Goal: Information Seeking & Learning: Learn about a topic

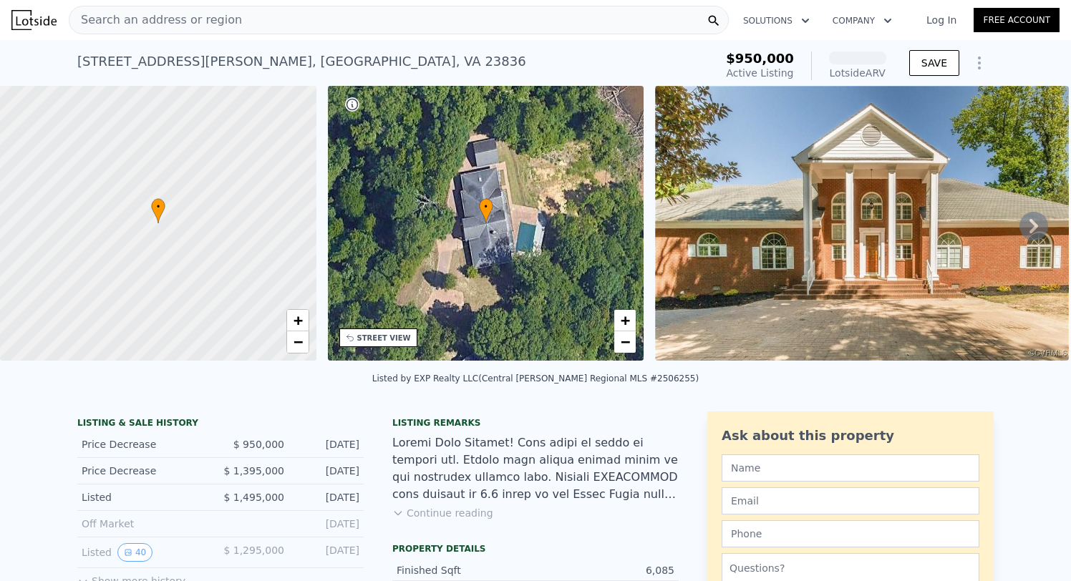
scroll to position [154, 0]
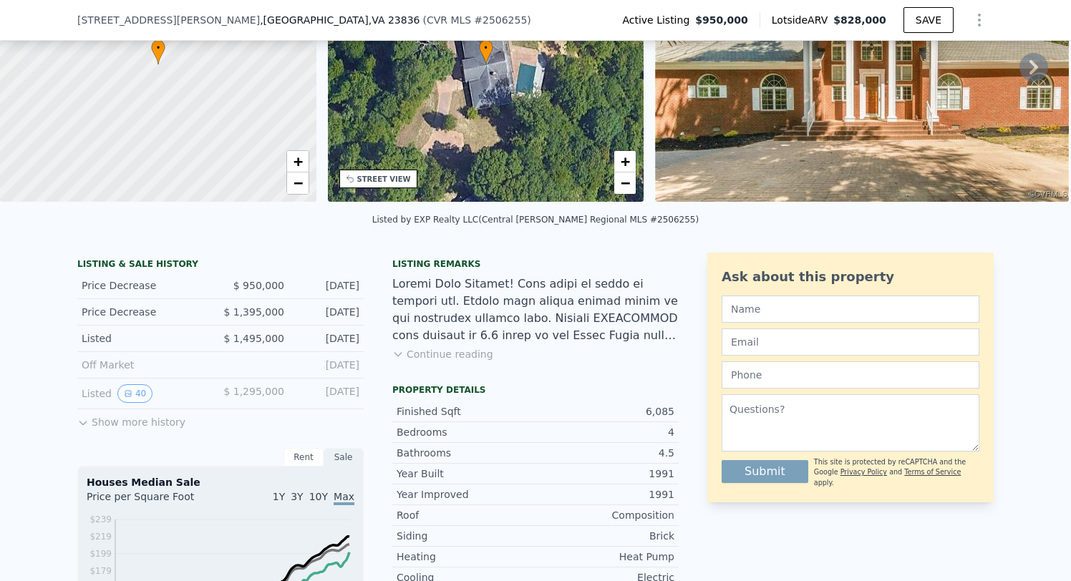
click at [409, 356] on button "Continue reading" at bounding box center [442, 354] width 101 height 14
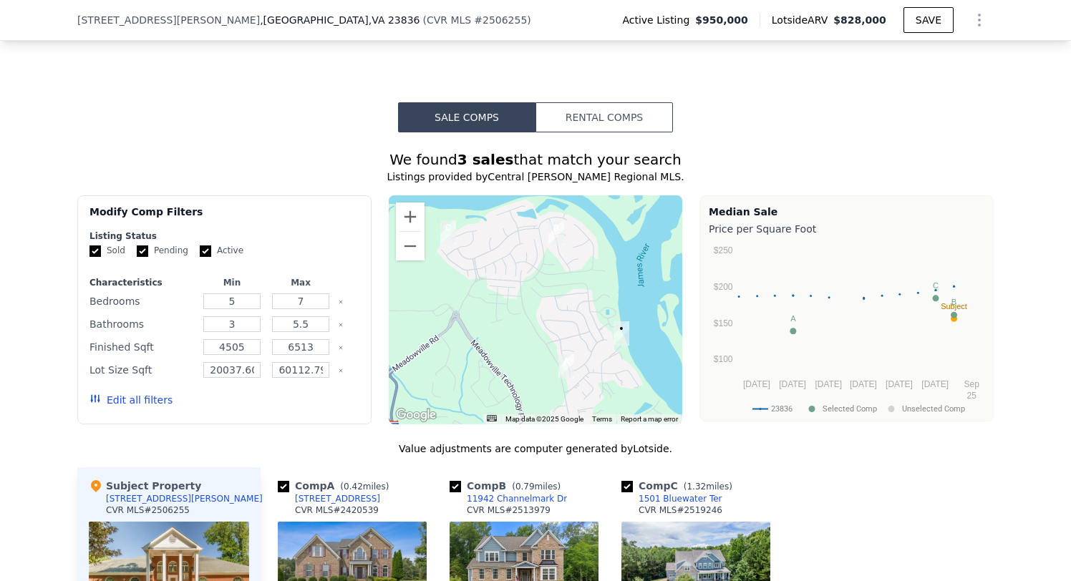
scroll to position [1455, 0]
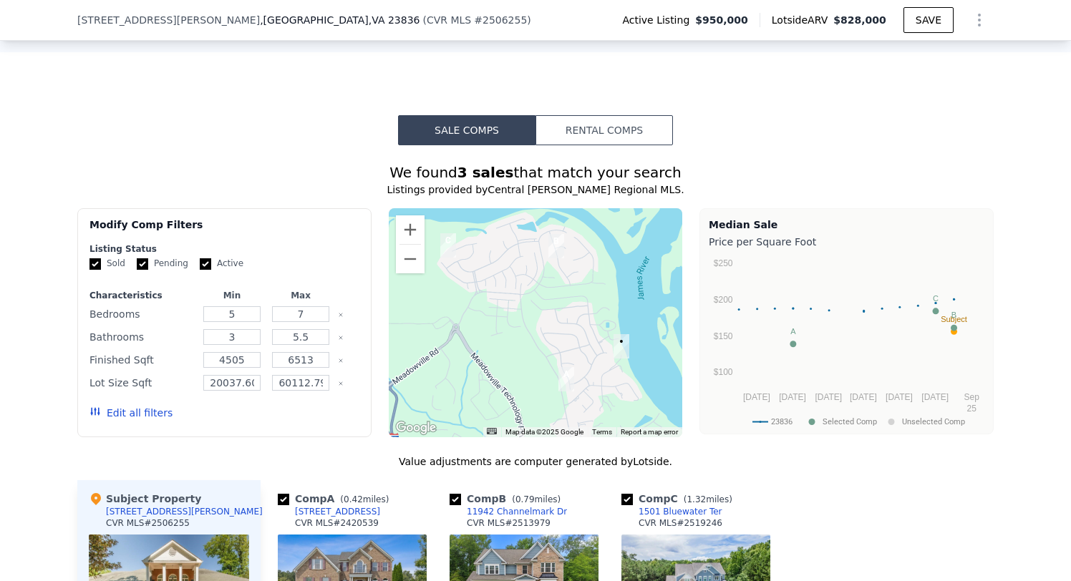
click at [608, 115] on button "Rental Comps" at bounding box center [603, 130] width 137 height 30
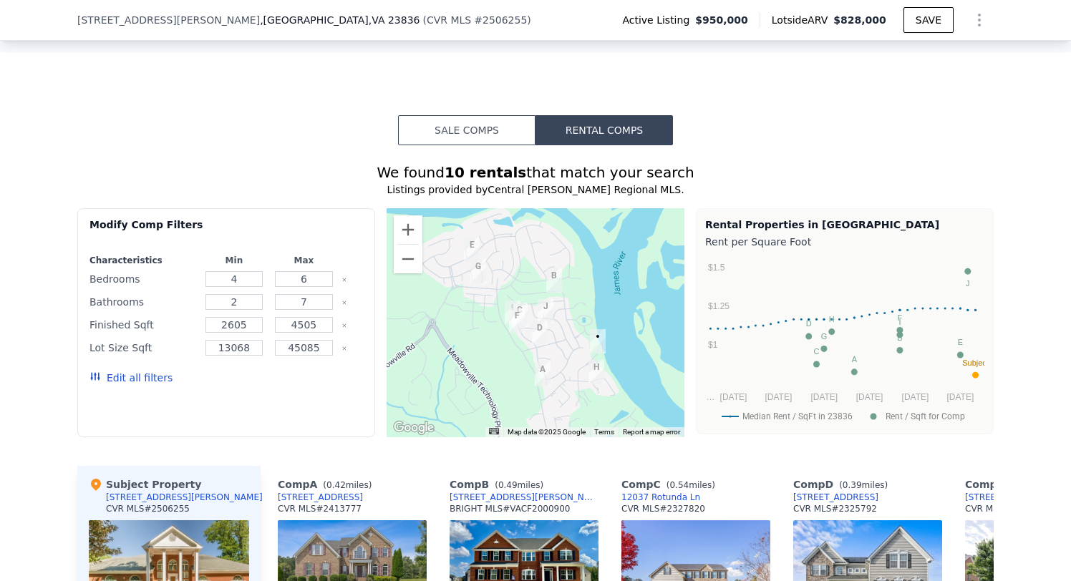
click at [499, 115] on button "Sale Comps" at bounding box center [466, 130] width 137 height 30
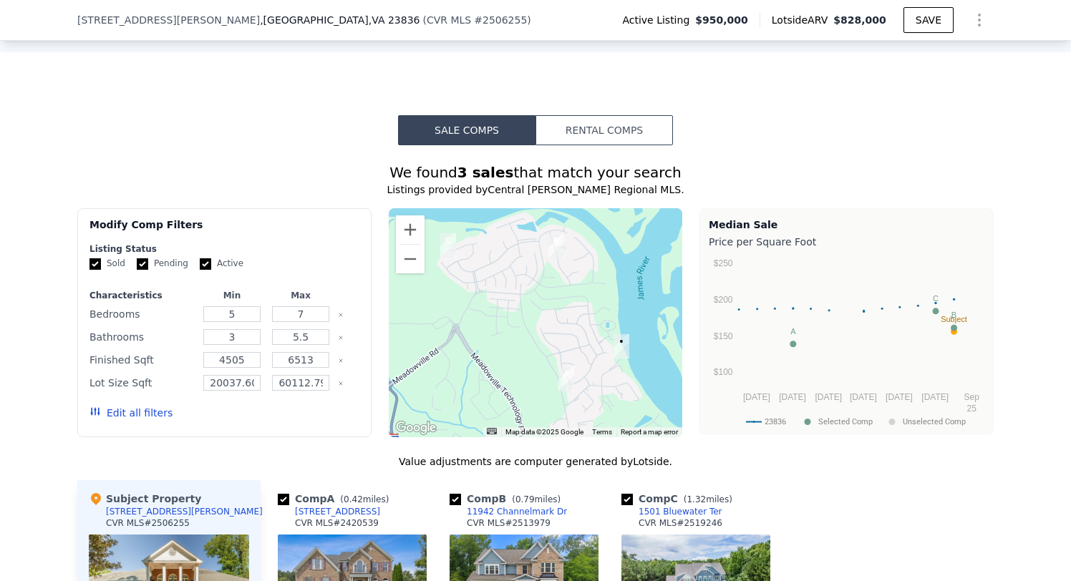
click at [593, 115] on button "Rental Comps" at bounding box center [603, 130] width 137 height 30
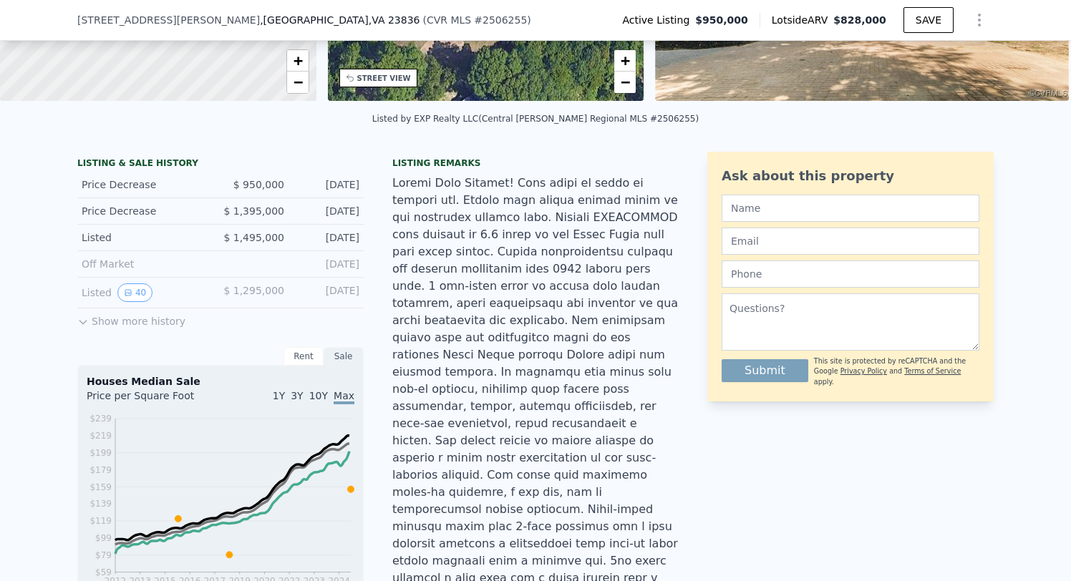
scroll to position [379, 0]
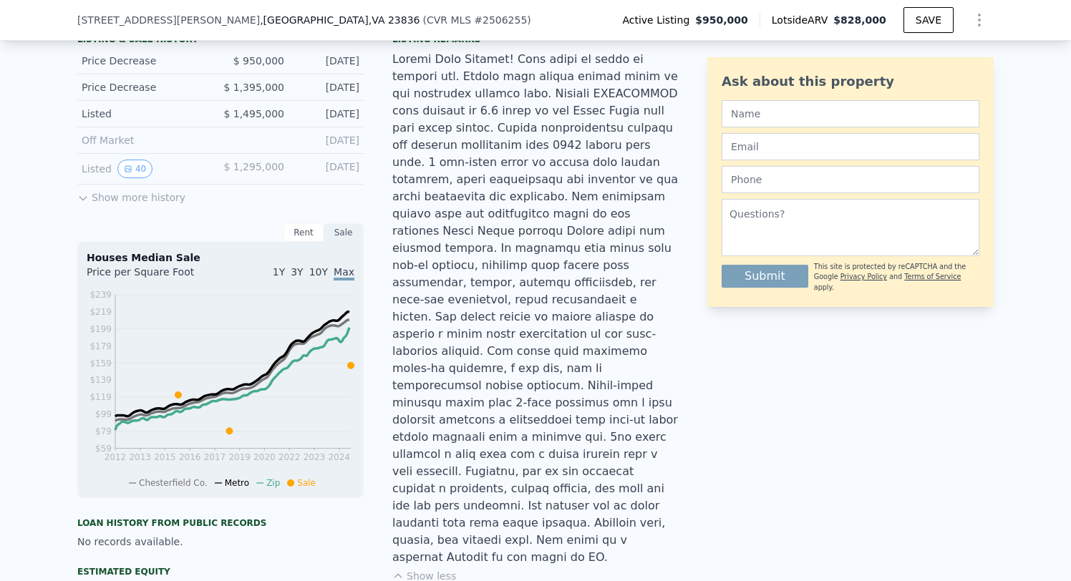
click at [174, 198] on button "Show more history" at bounding box center [131, 195] width 108 height 20
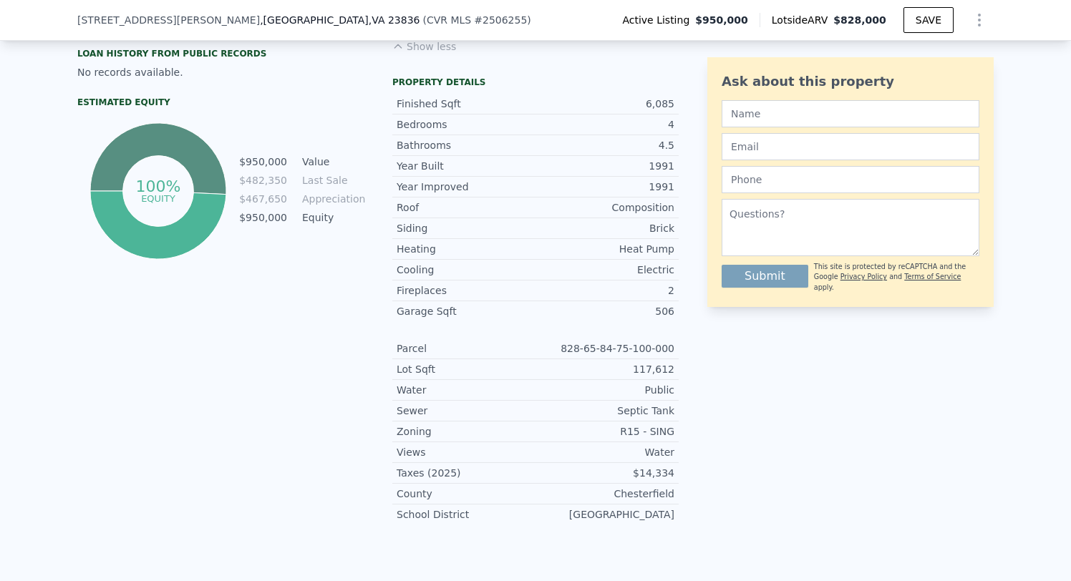
scroll to position [1264, 0]
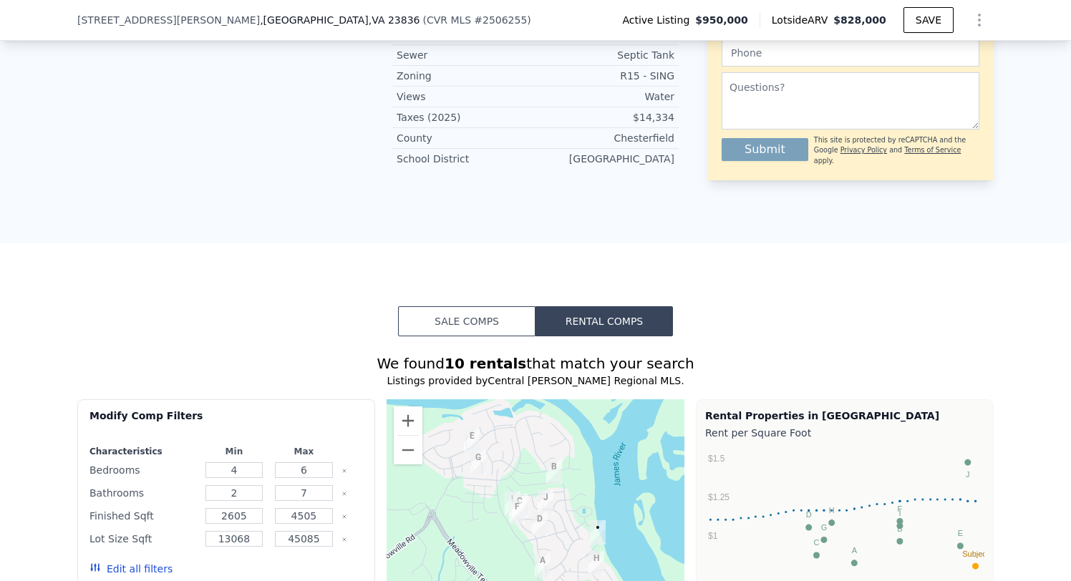
click at [467, 306] on button "Sale Comps" at bounding box center [466, 321] width 137 height 30
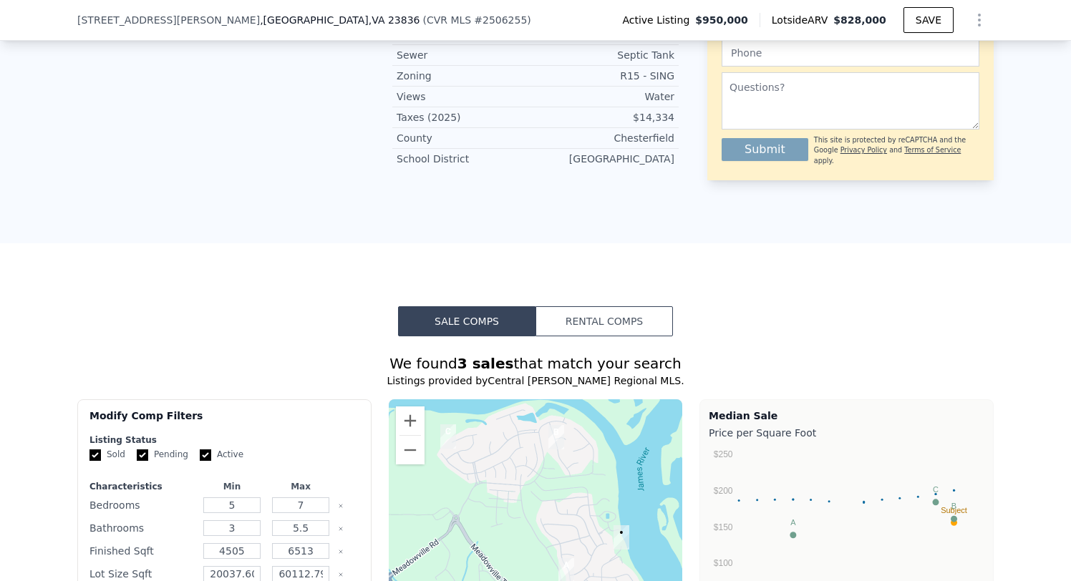
click at [573, 306] on button "Rental Comps" at bounding box center [603, 321] width 137 height 30
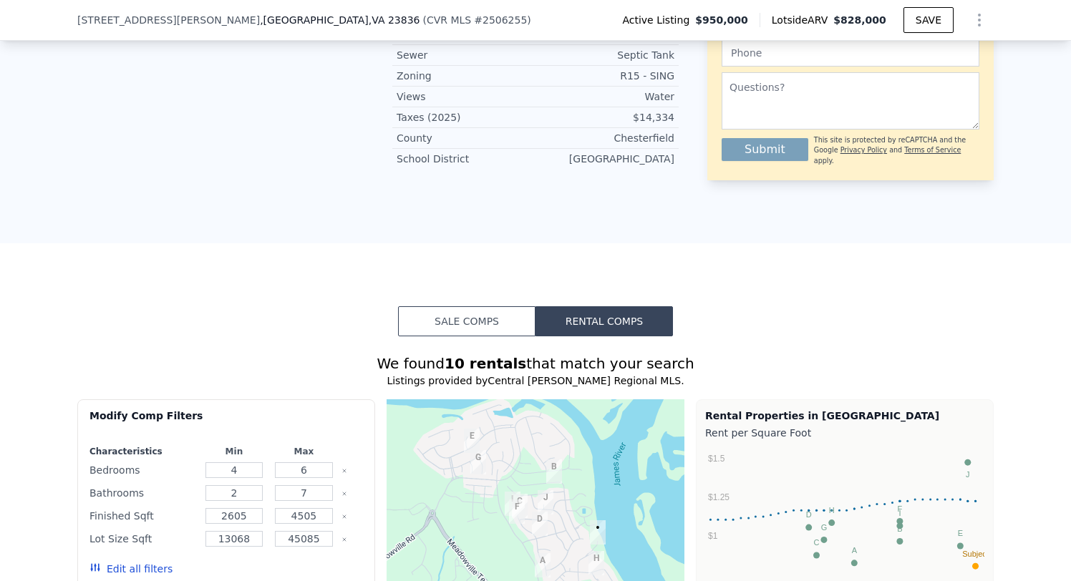
click at [494, 306] on button "Sale Comps" at bounding box center [466, 321] width 137 height 30
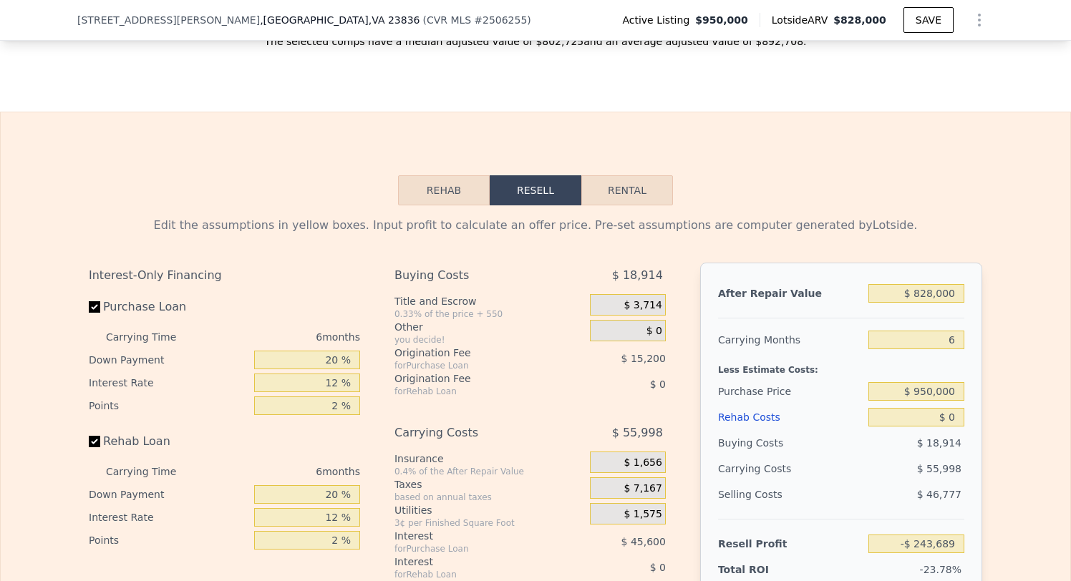
scroll to position [2291, 0]
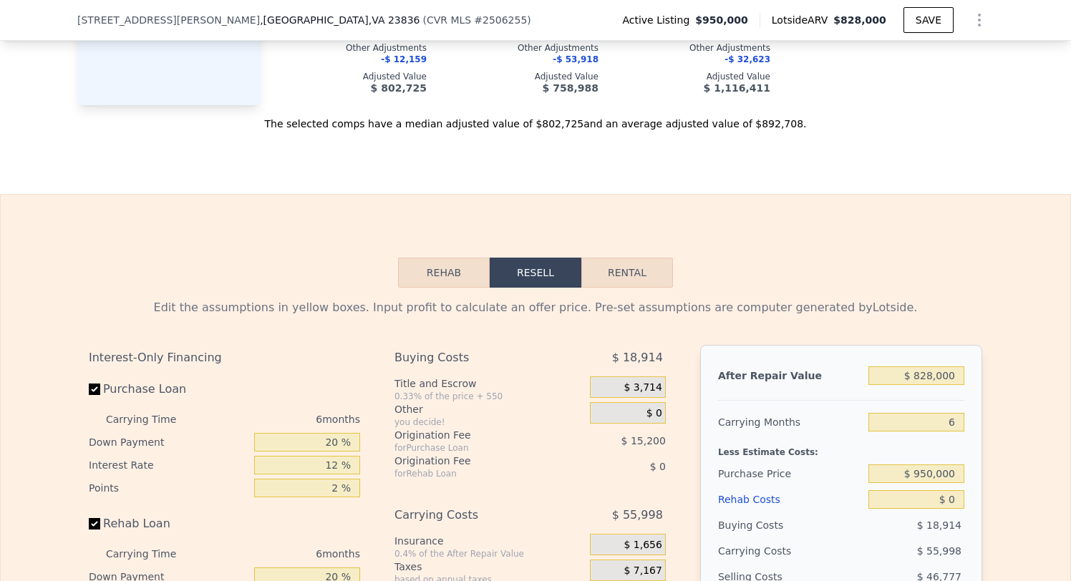
click at [455, 258] on button "Rehab" at bounding box center [444, 273] width 92 height 30
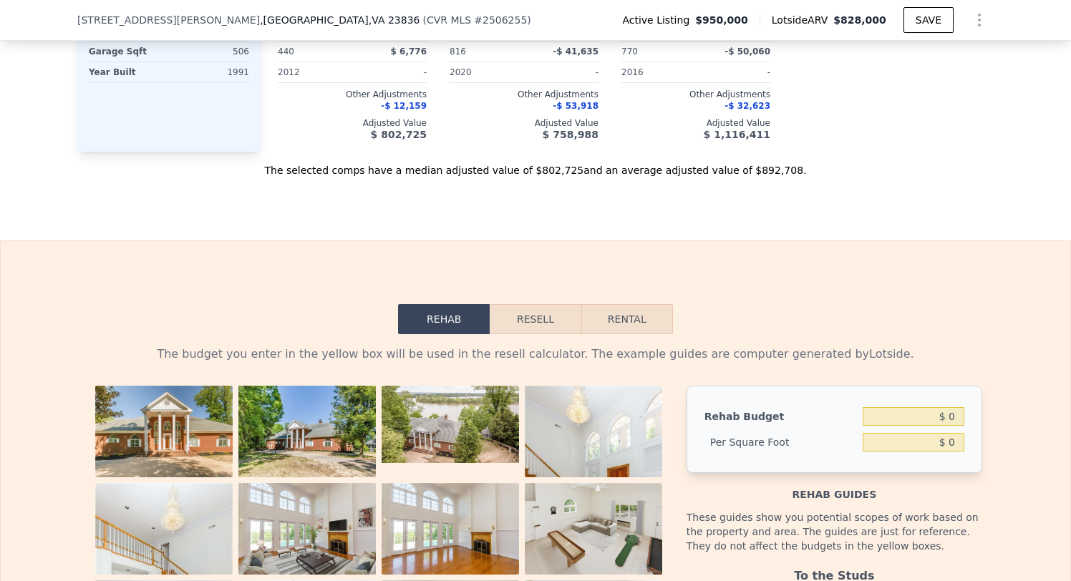
scroll to position [2190, 0]
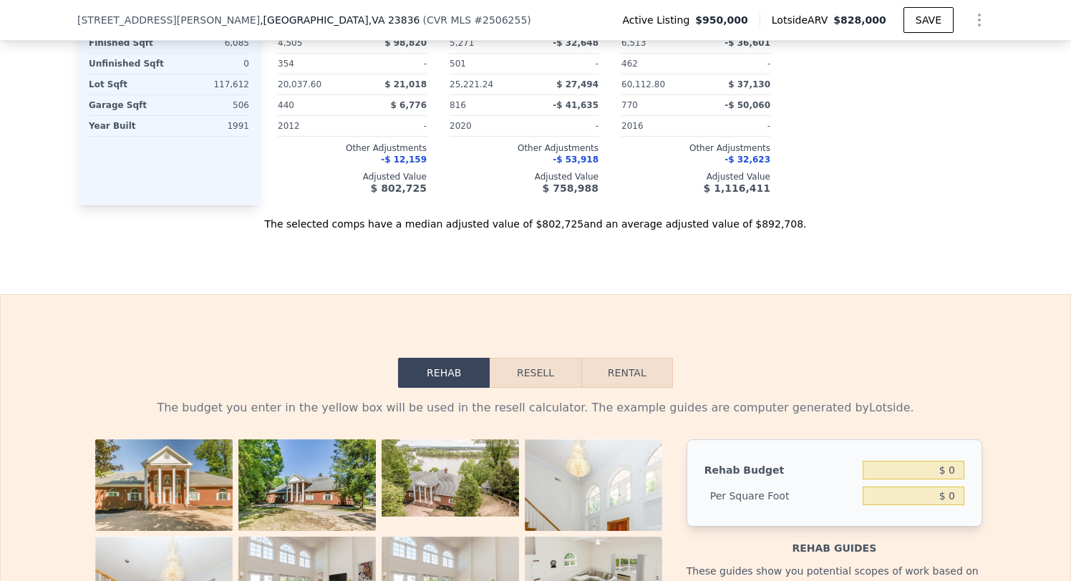
click at [565, 358] on button "Resell" at bounding box center [535, 373] width 91 height 30
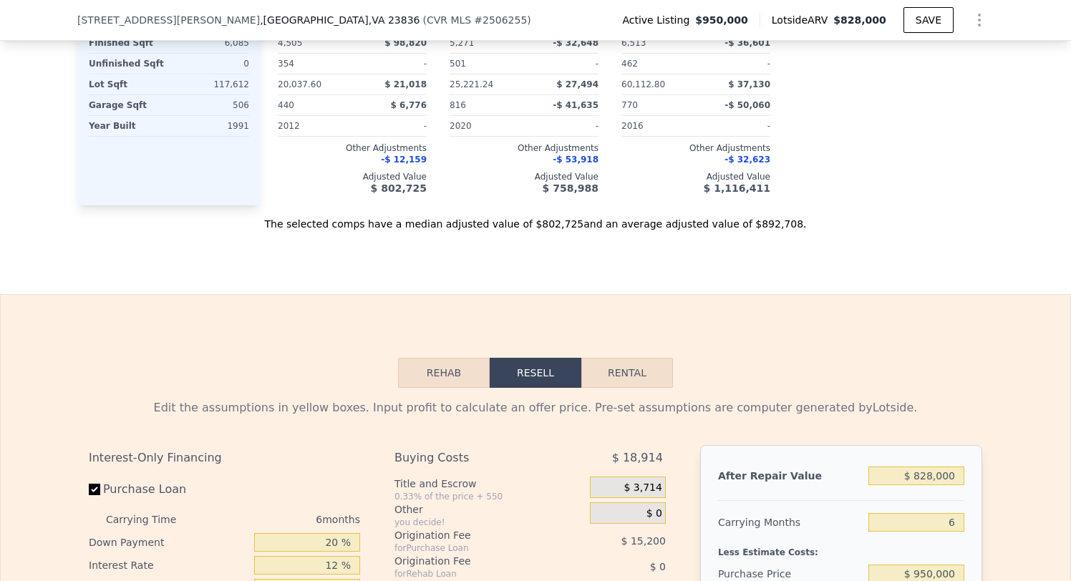
click at [616, 358] on button "Rental" at bounding box center [627, 373] width 92 height 30
select select "30"
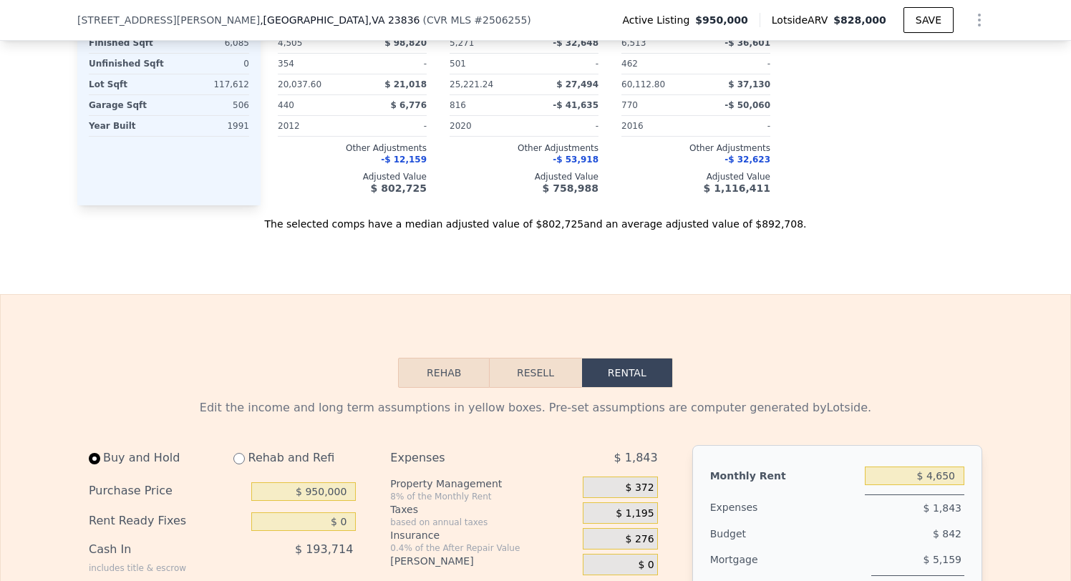
click at [455, 358] on button "Rehab" at bounding box center [444, 373] width 92 height 30
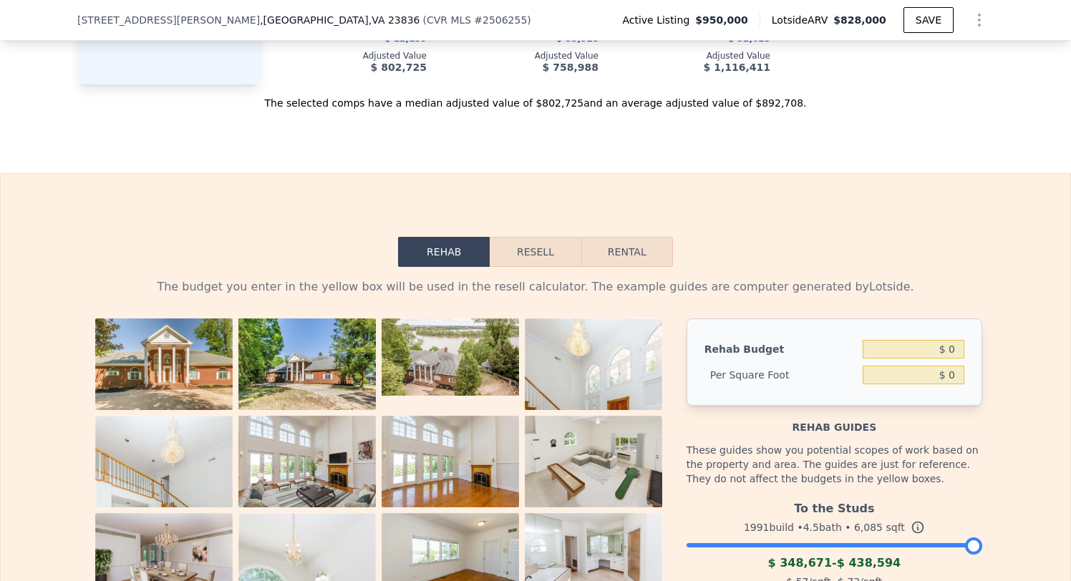
scroll to position [2299, 0]
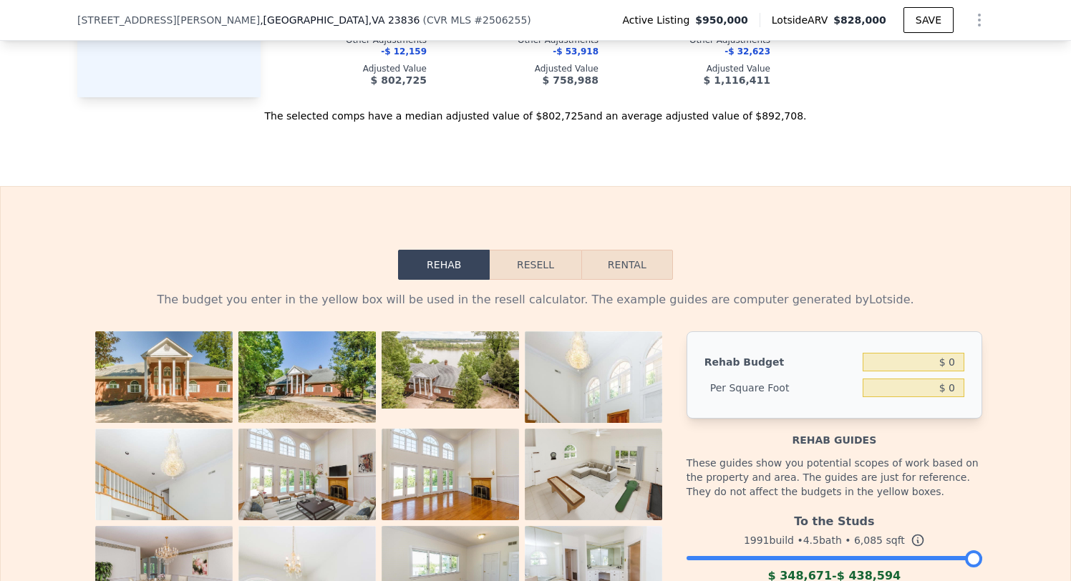
click at [543, 250] on button "Resell" at bounding box center [535, 265] width 91 height 30
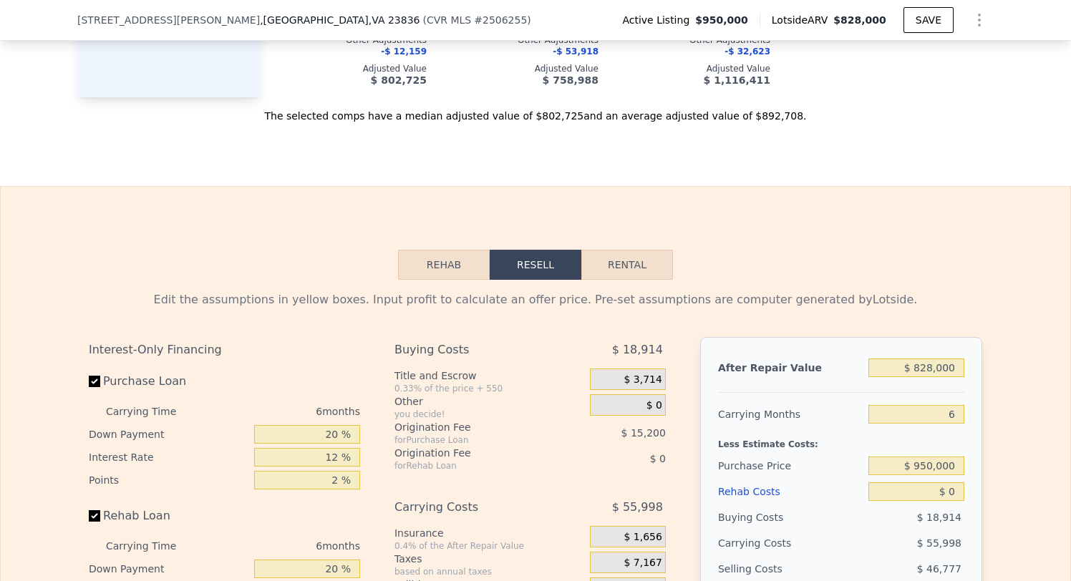
click at [633, 250] on button "Rental" at bounding box center [627, 265] width 92 height 30
select select "30"
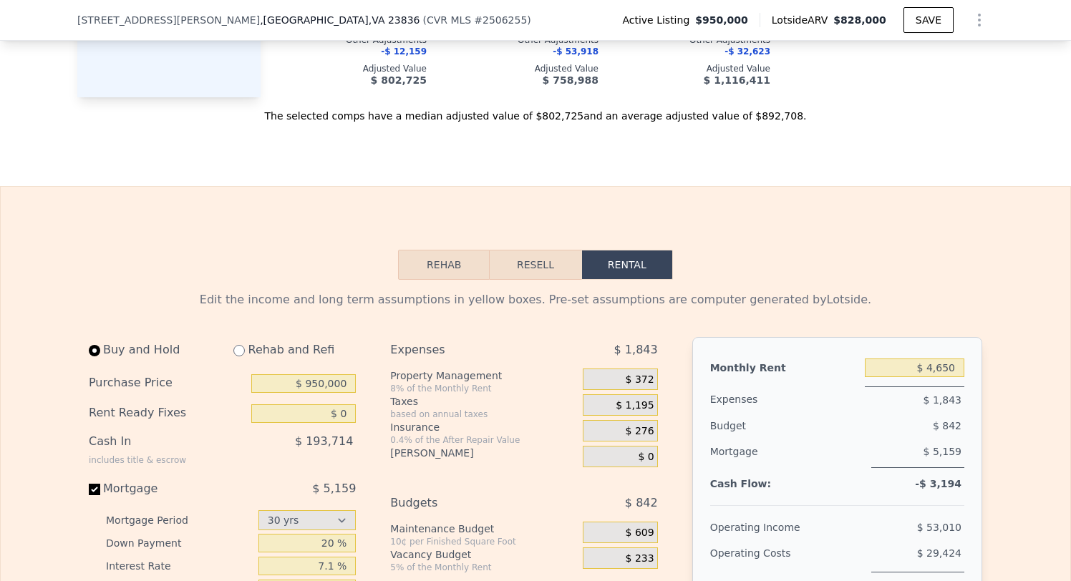
click at [455, 250] on button "Rehab" at bounding box center [444, 265] width 92 height 30
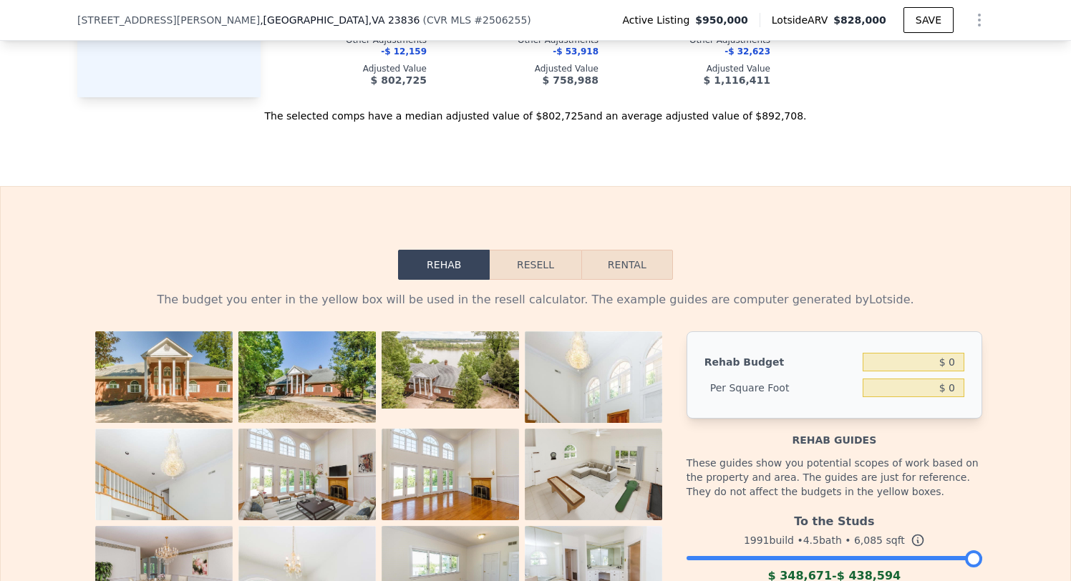
click at [624, 250] on button "Rental" at bounding box center [627, 265] width 92 height 30
select select "30"
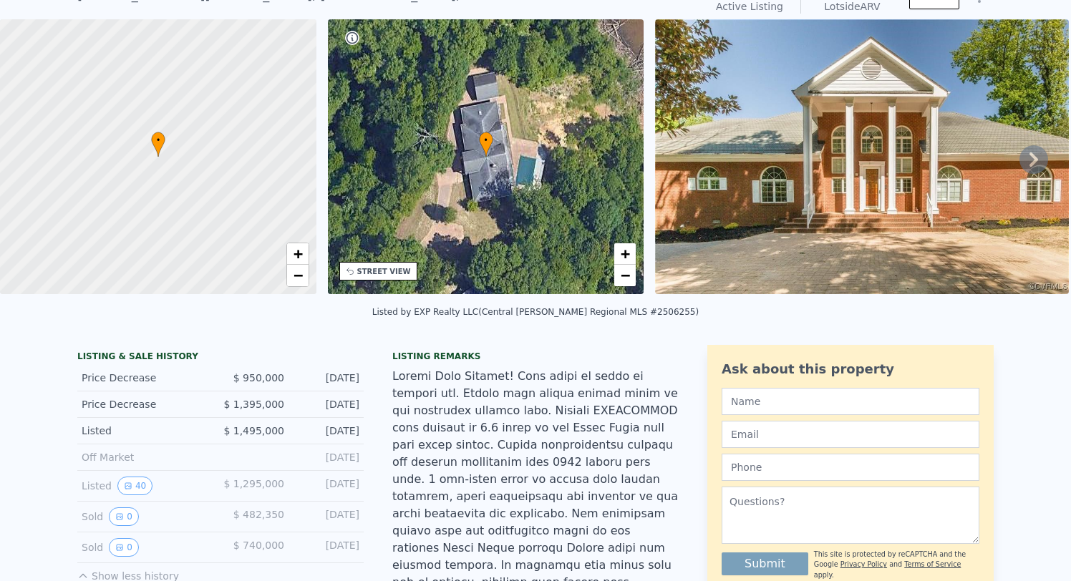
scroll to position [0, 0]
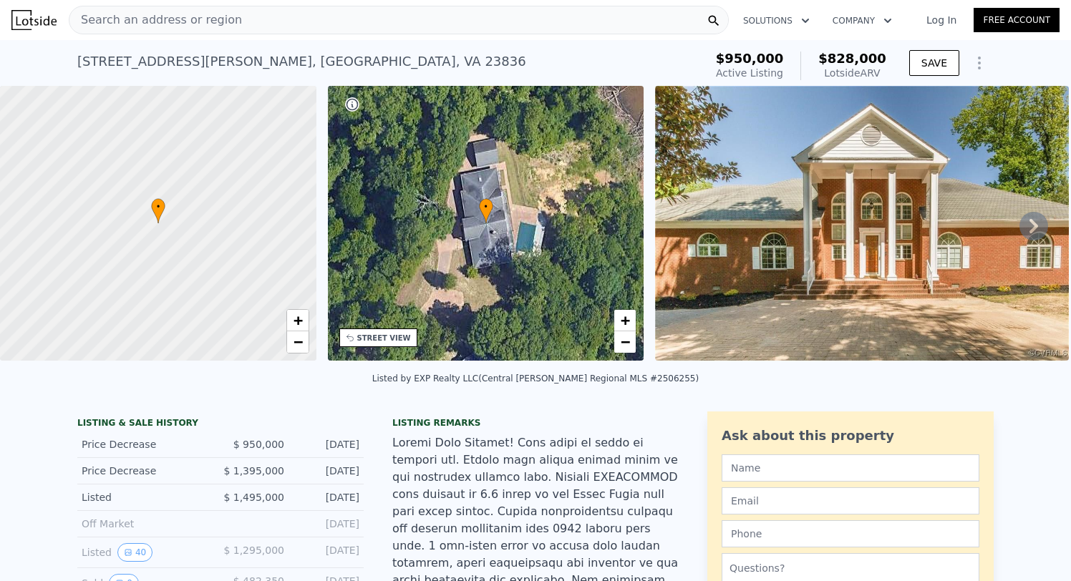
click at [874, 67] on div "Lotside ARV" at bounding box center [852, 73] width 68 height 14
click at [877, 53] on span "$828,000" at bounding box center [852, 58] width 68 height 15
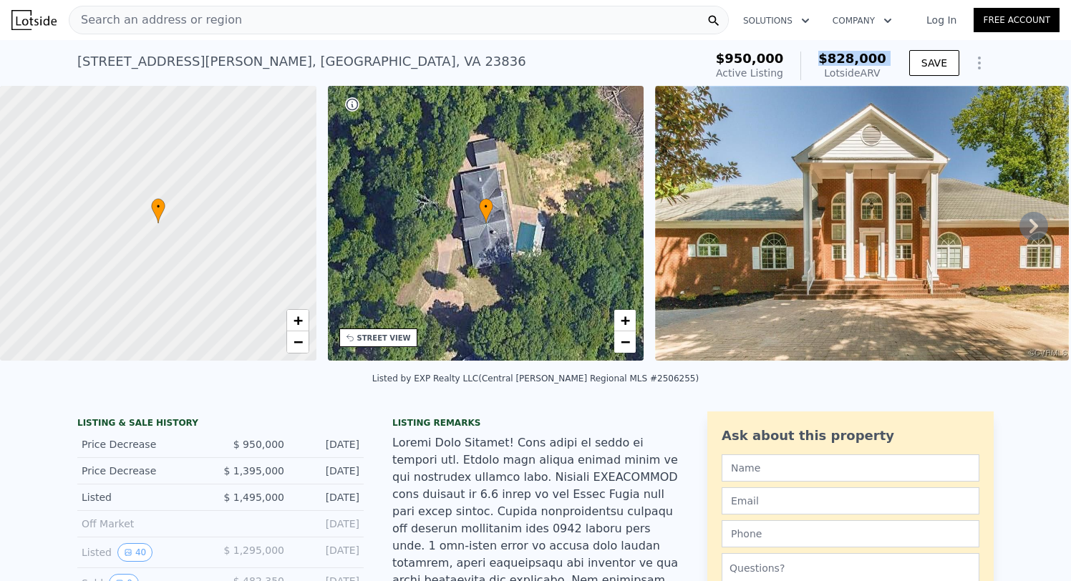
click at [877, 53] on span "$828,000" at bounding box center [852, 58] width 68 height 15
click at [873, 66] on div "Lotside ARV" at bounding box center [852, 73] width 68 height 14
click at [873, 51] on span "$828,000" at bounding box center [852, 58] width 68 height 15
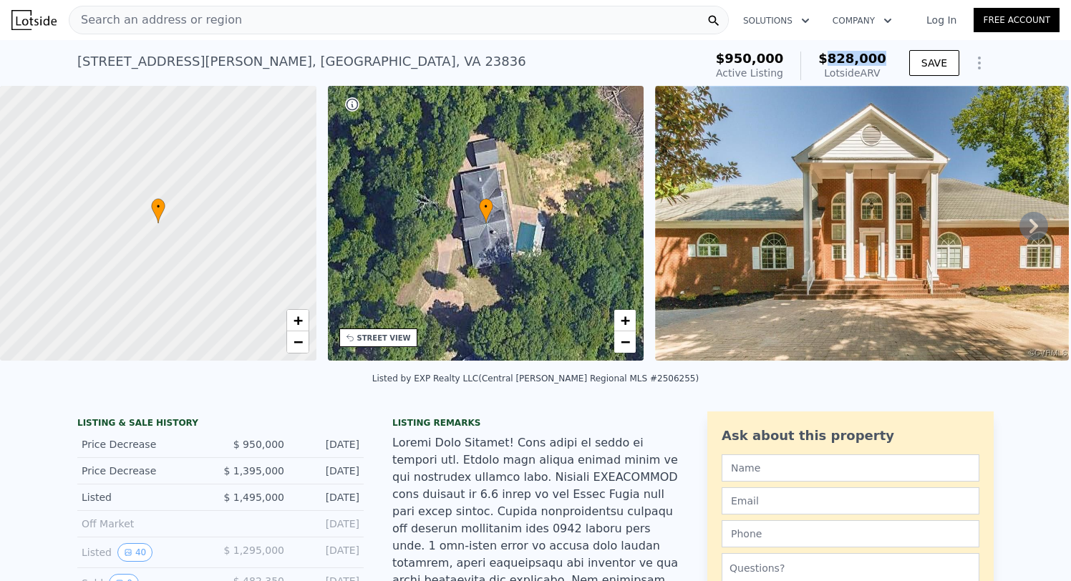
click at [873, 51] on span "$828,000" at bounding box center [852, 58] width 68 height 15
